Goal: Navigation & Orientation: Find specific page/section

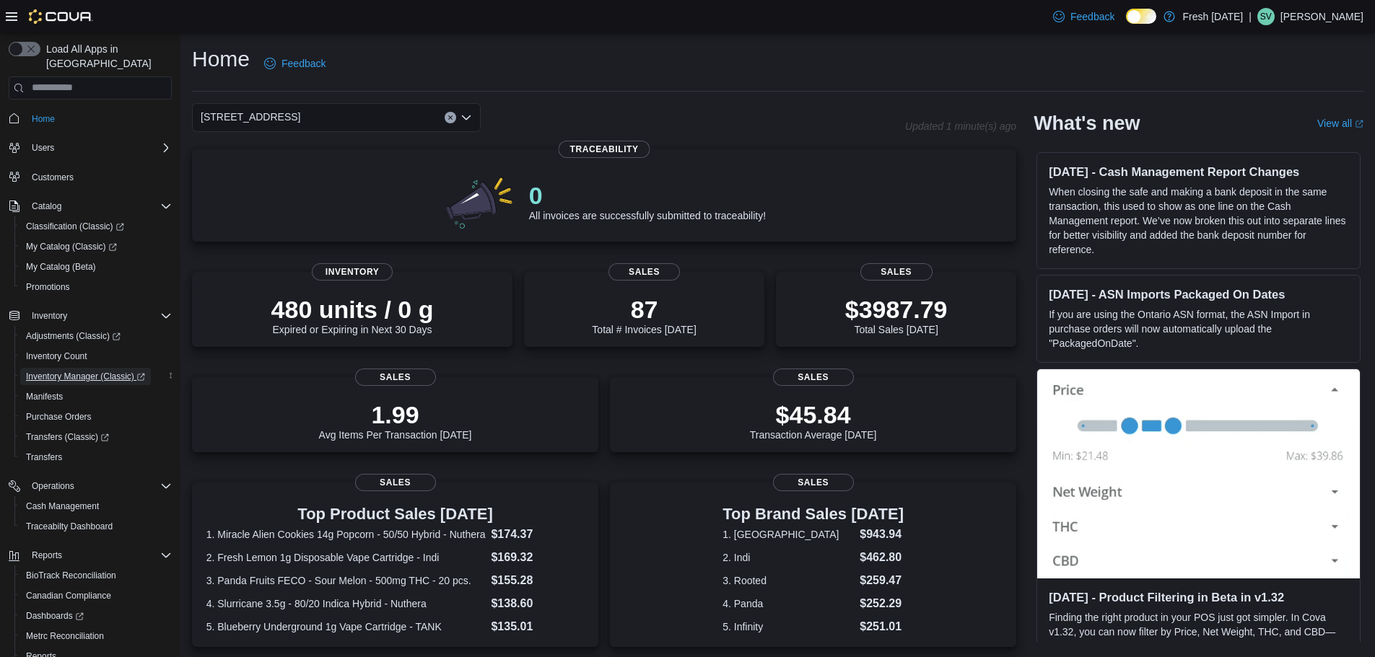
click at [60, 371] on span "Inventory Manager (Classic)" at bounding box center [85, 377] width 119 height 12
